Goal: Task Accomplishment & Management: Manage account settings

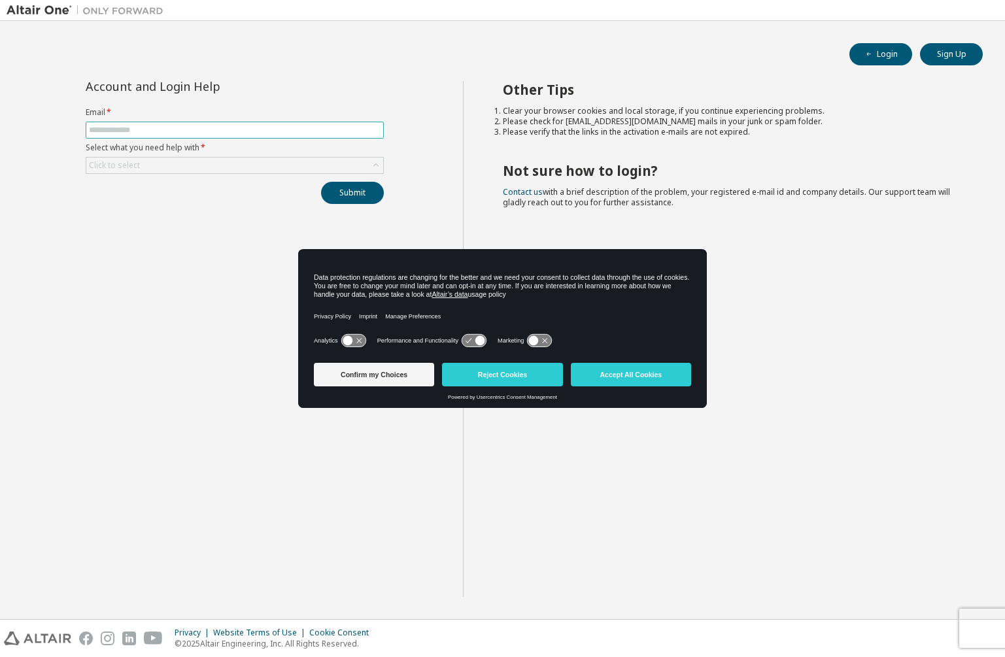
click at [212, 129] on input "text" at bounding box center [235, 130] width 292 height 10
type input "**********"
click at [158, 161] on div "Click to select" at bounding box center [234, 166] width 297 height 16
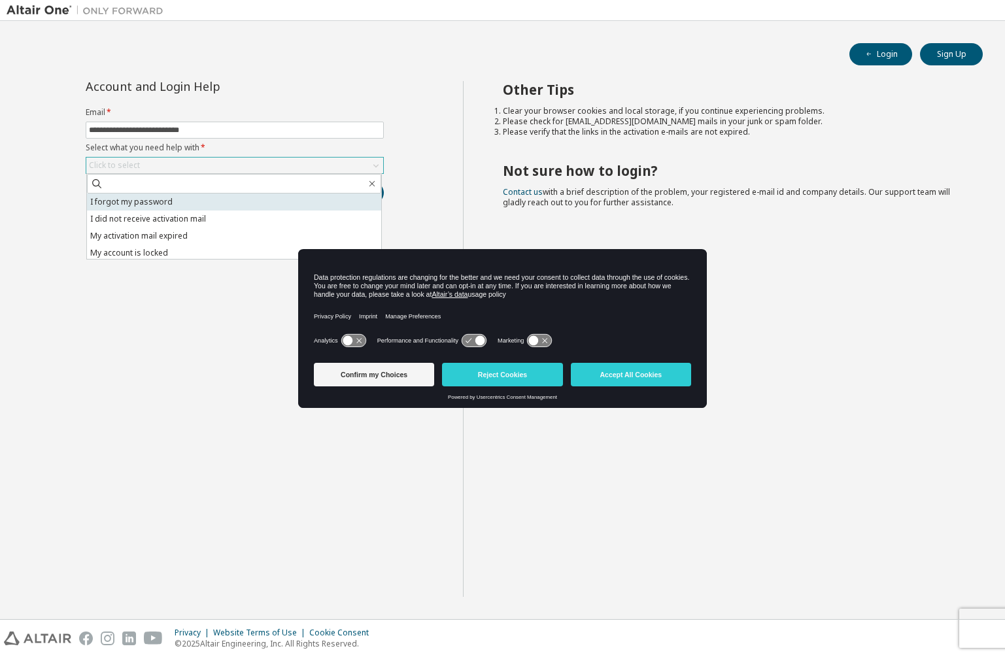
click at [166, 206] on li "I forgot my password" at bounding box center [234, 202] width 294 height 17
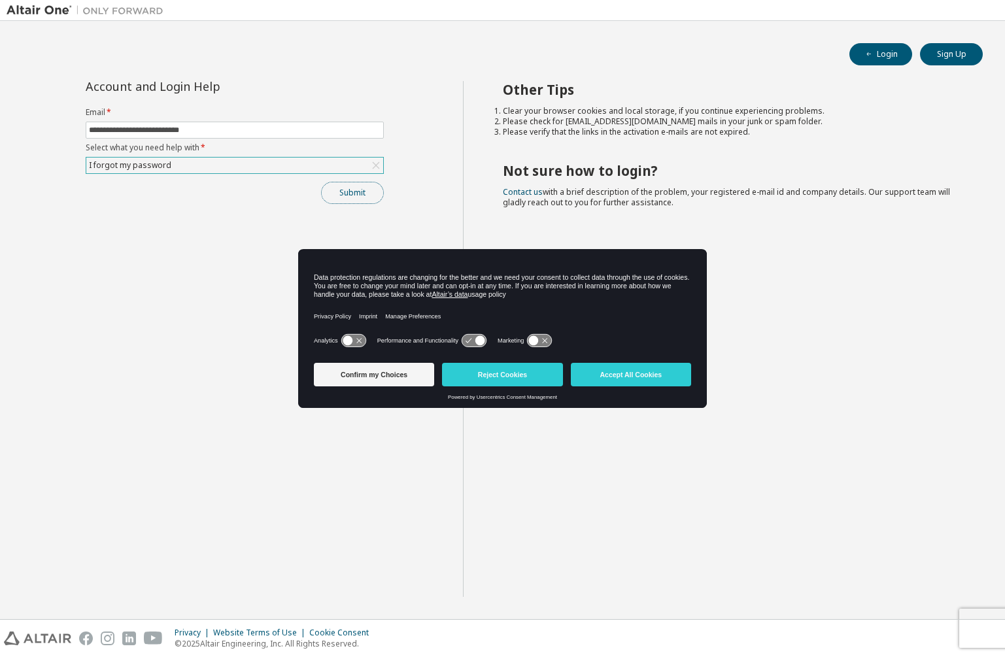
click at [339, 199] on button "Submit" at bounding box center [352, 193] width 63 height 22
click at [615, 375] on button "Accept All Cookies" at bounding box center [631, 375] width 120 height 24
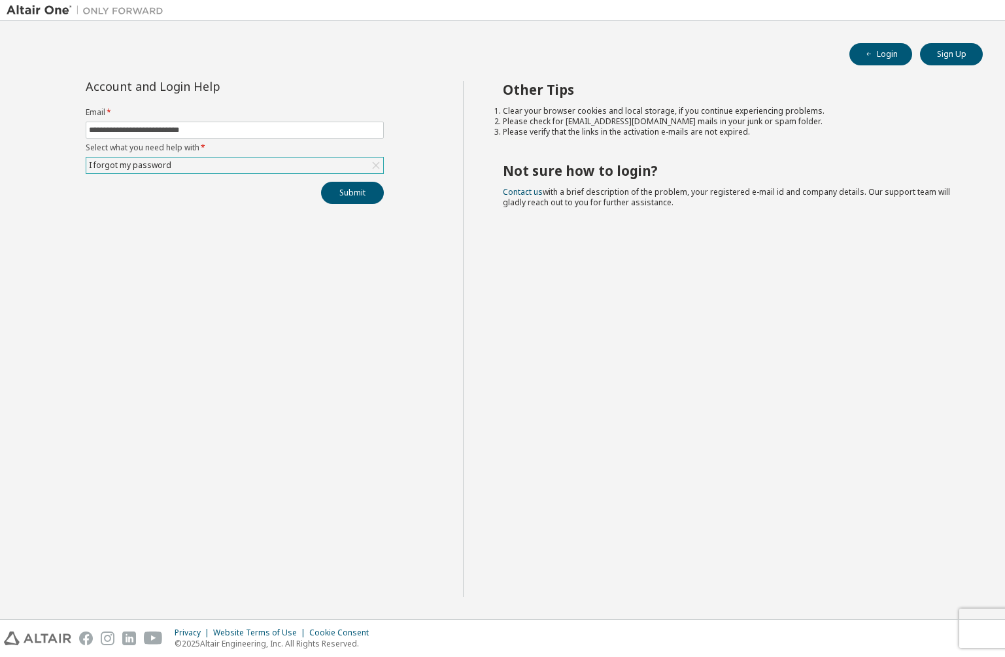
click at [542, 452] on div "Other Tips Clear your browser cookies and local storage, if you continue experi…" at bounding box center [730, 339] width 535 height 516
click at [874, 59] on button "Login" at bounding box center [880, 54] width 63 height 22
